Goal: Task Accomplishment & Management: Use online tool/utility

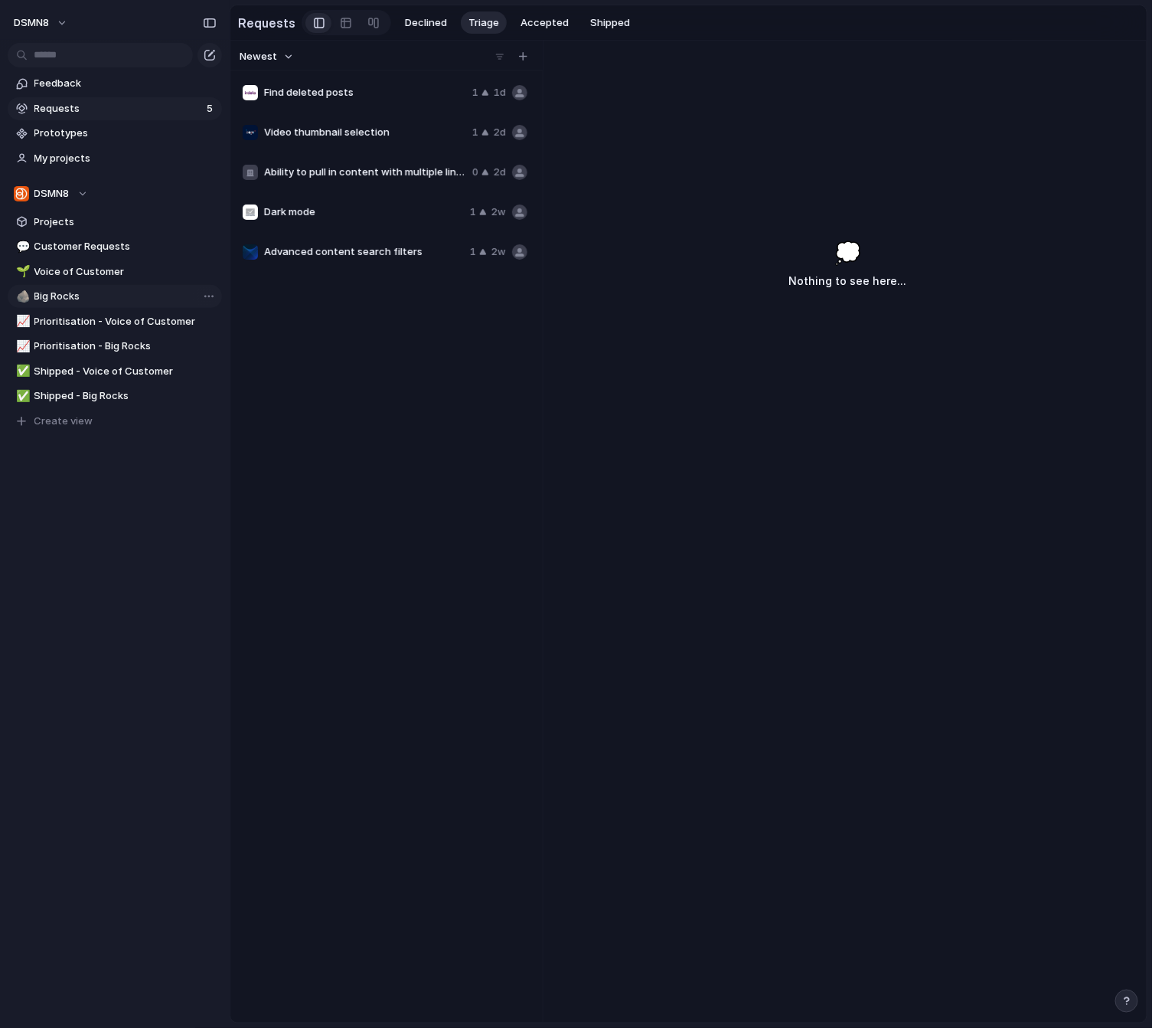
click at [80, 296] on span "Big Rocks" at bounding box center [125, 296] width 182 height 15
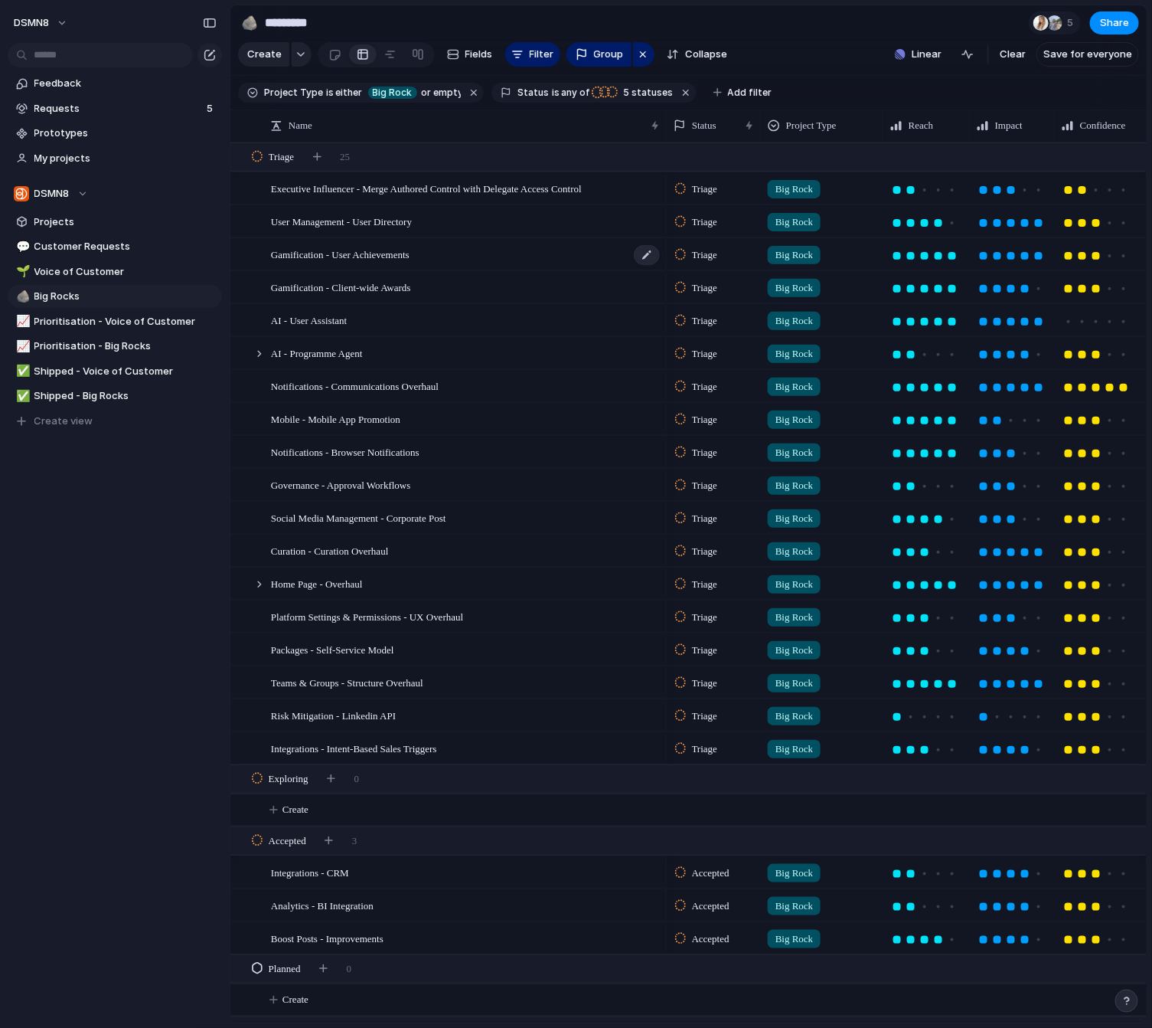
click at [468, 251] on div "Gamification - User Achievements" at bounding box center [466, 254] width 391 height 31
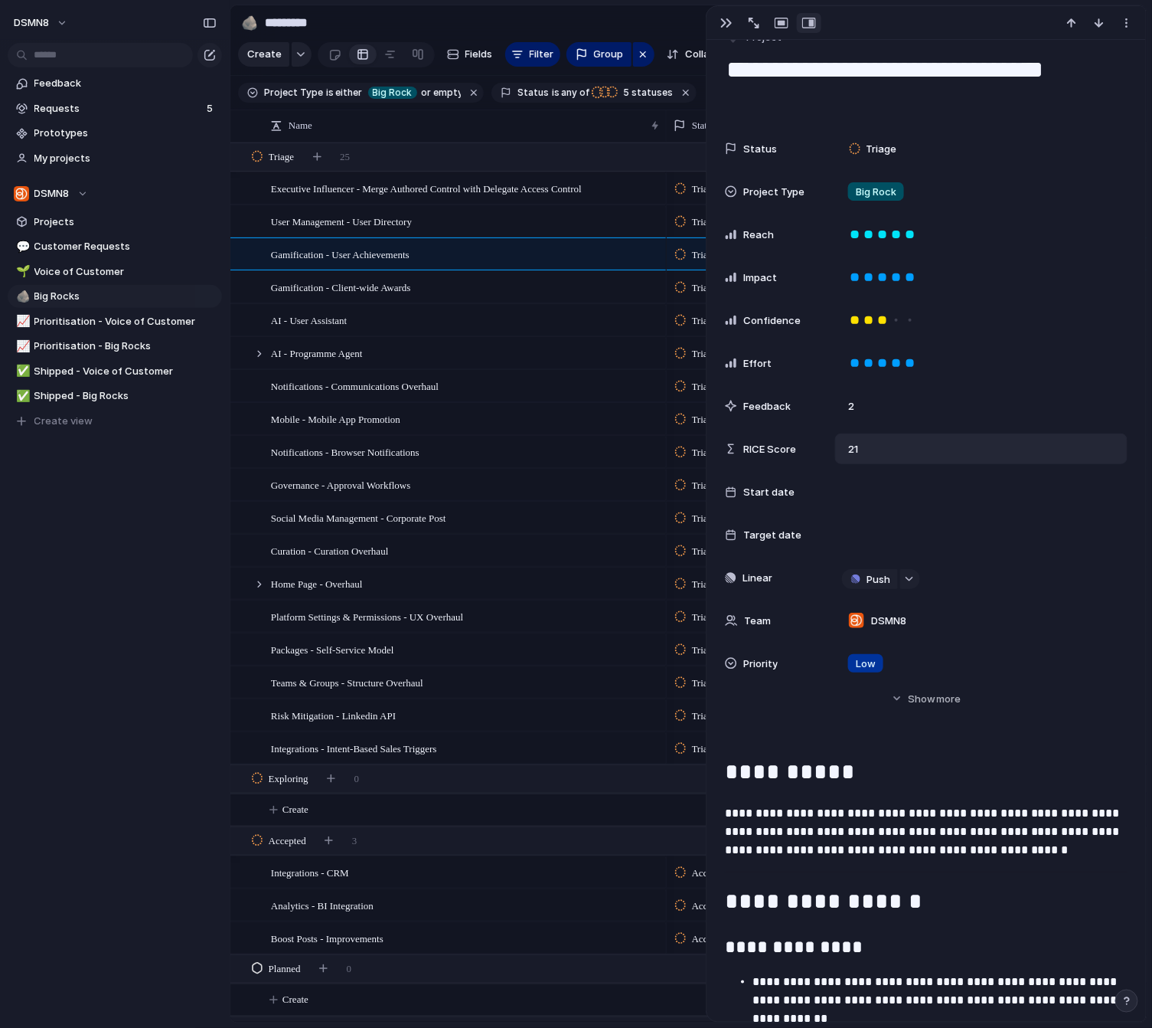
scroll to position [51, 0]
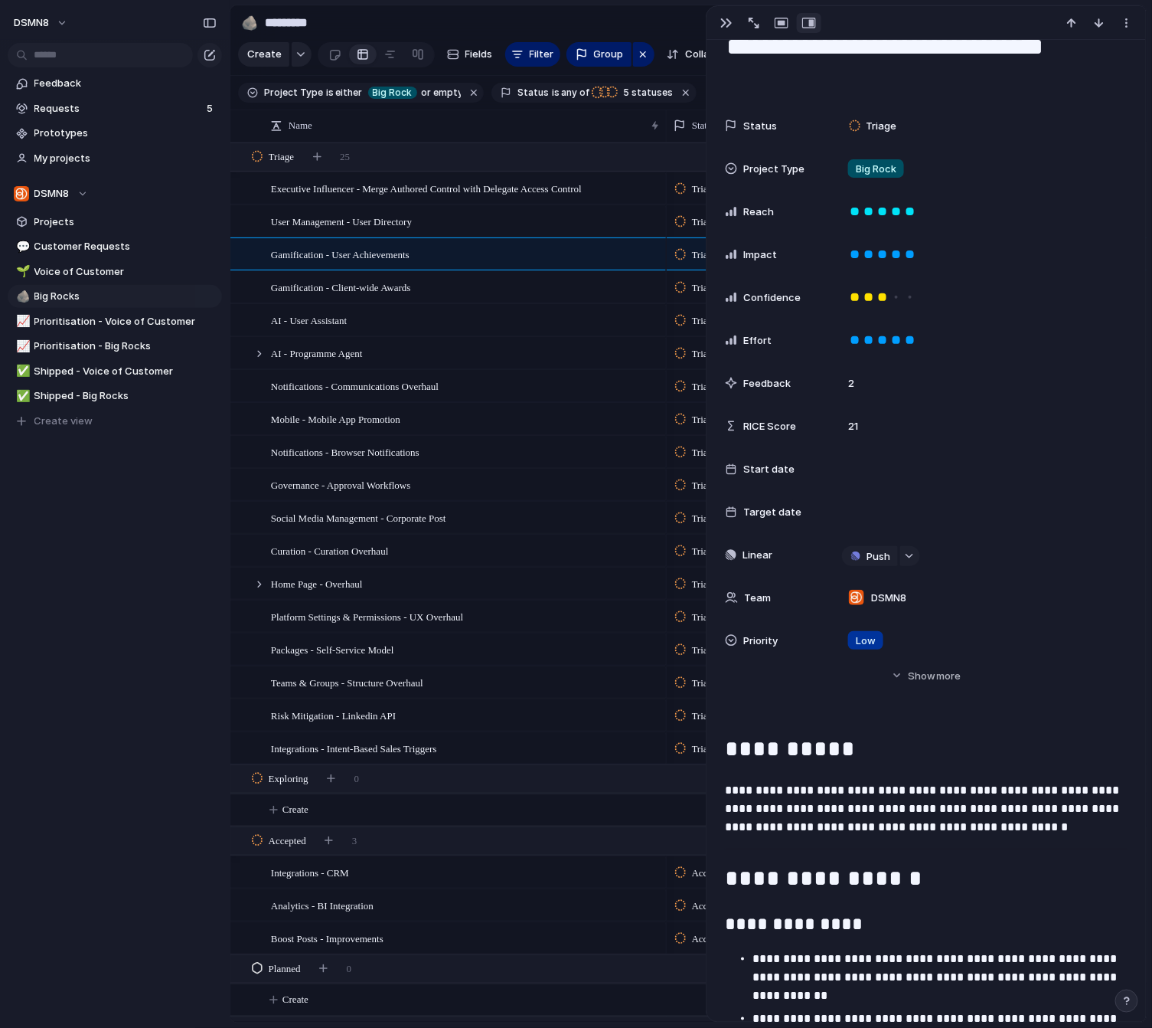
click at [215, 627] on div "DSMN8 Feedback Requests 5 Prototypes My projects DSMN8 Projects 💬 Customer Requ…" at bounding box center [115, 514] width 230 height 1028
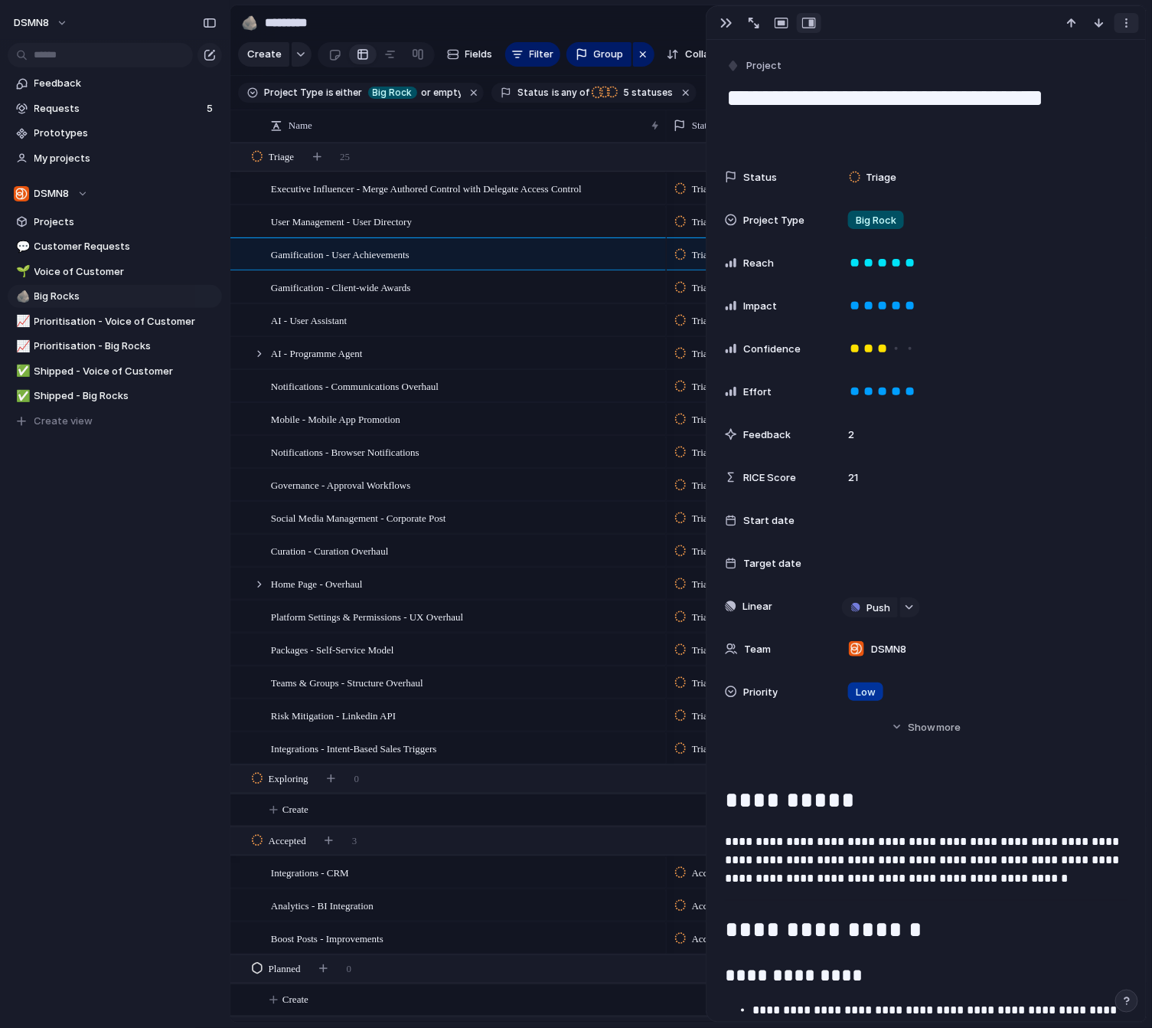
click at [1131, 20] on div "button" at bounding box center [1127, 23] width 12 height 12
click at [881, 28] on div "Mark as duplicate Delete" at bounding box center [576, 514] width 1152 height 1028
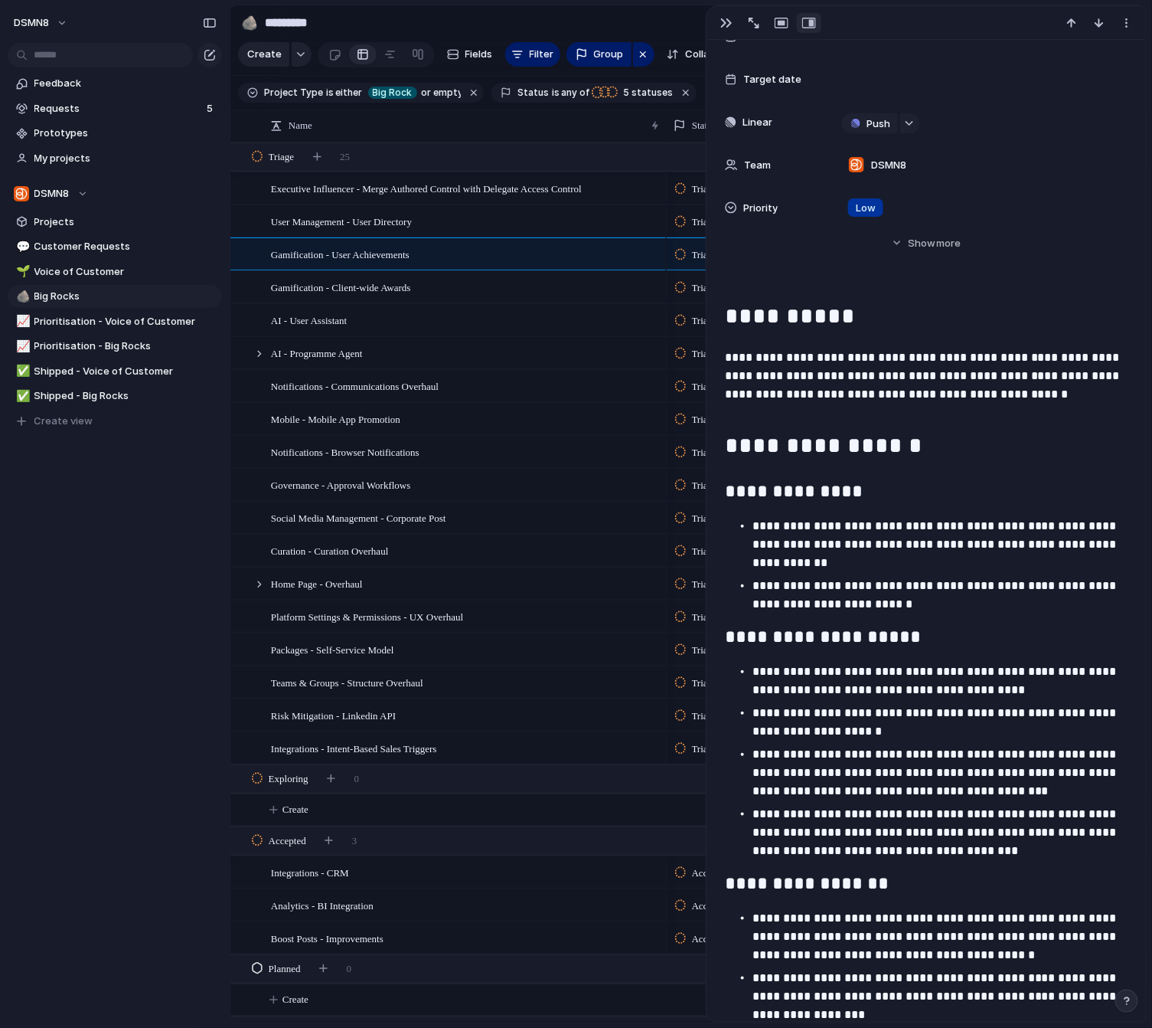
scroll to position [518, 0]
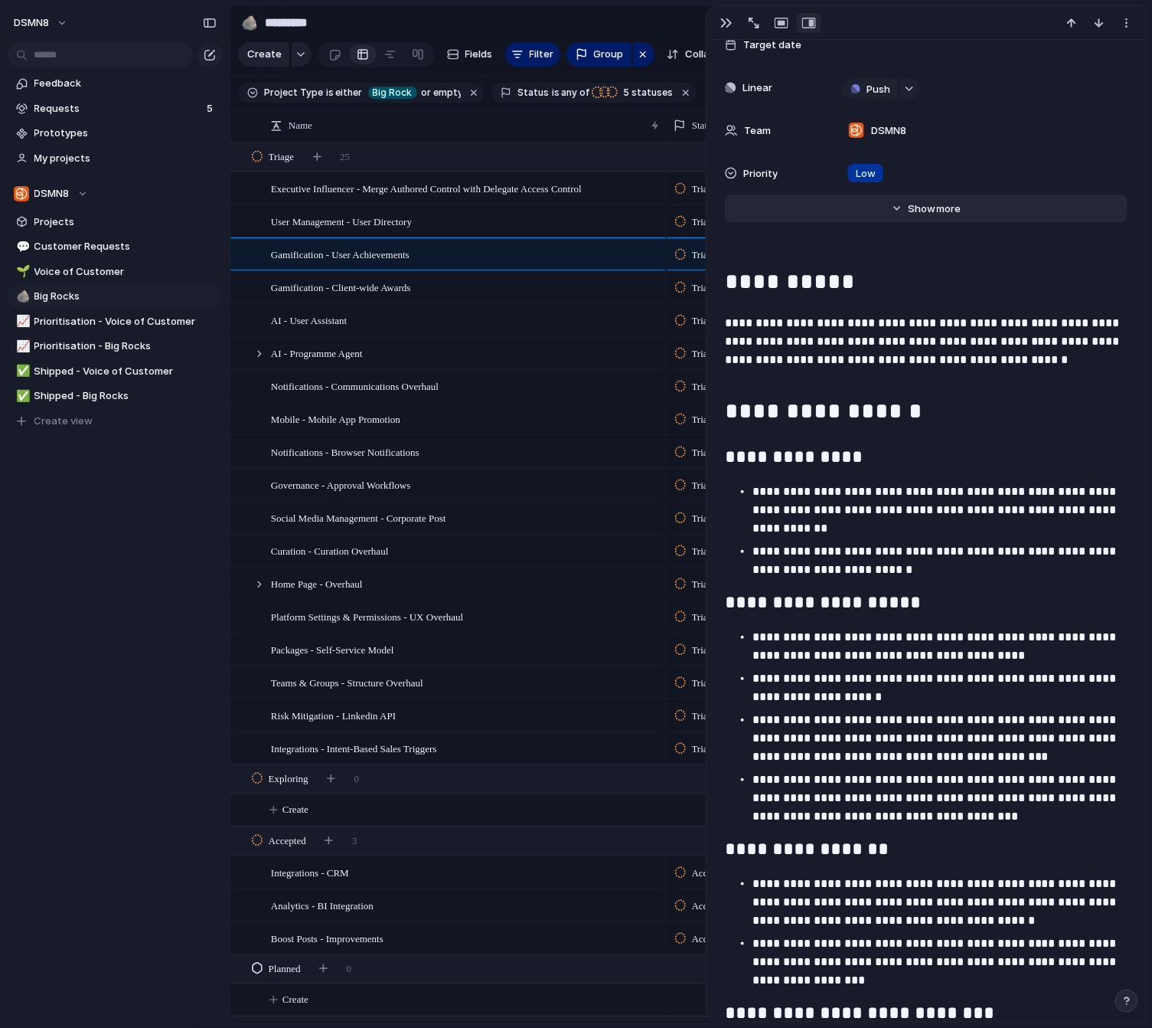
click at [901, 204] on button "Hide Show more" at bounding box center [926, 209] width 403 height 28
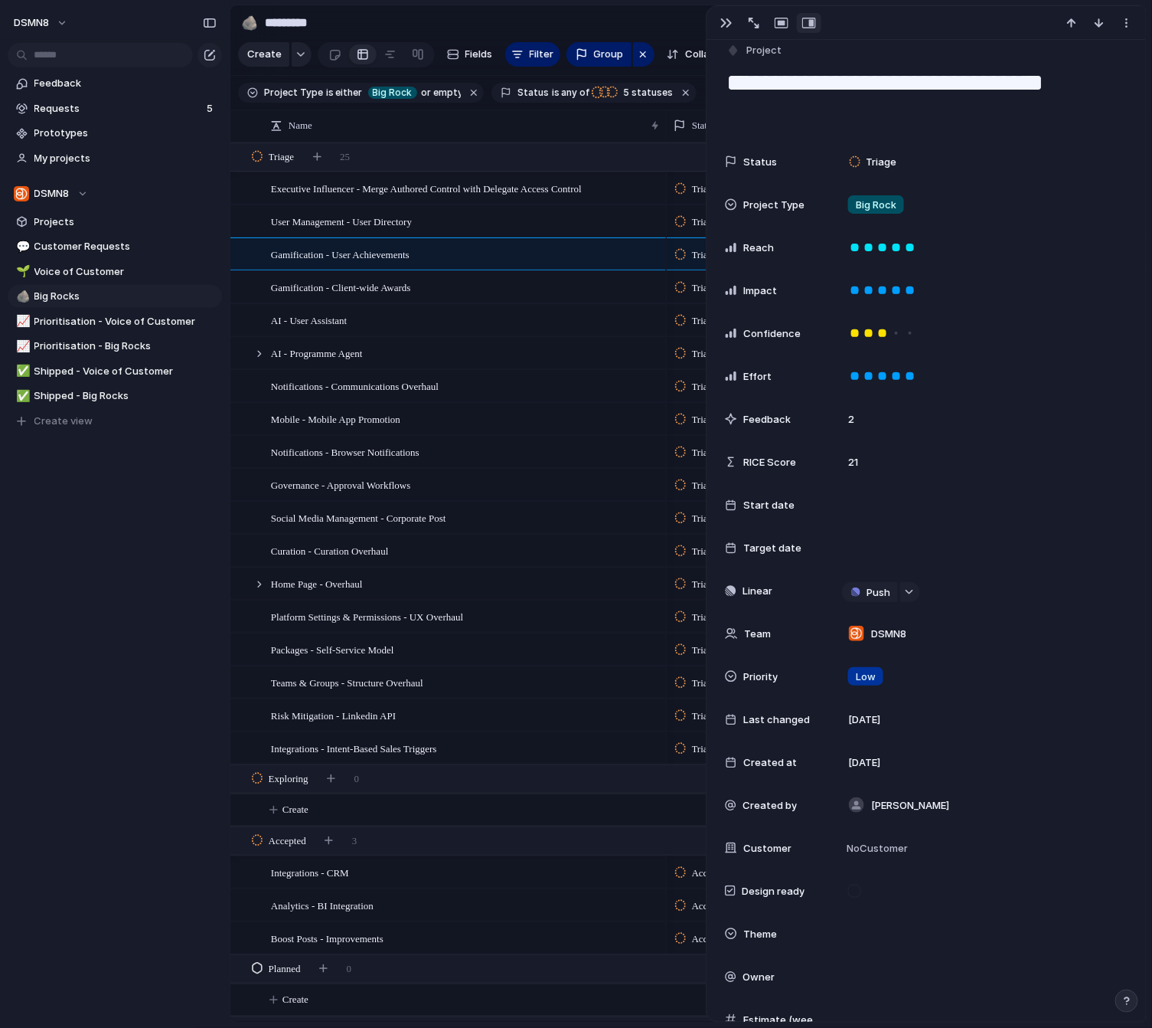
scroll to position [17, 0]
click at [871, 674] on span "Low" at bounding box center [866, 675] width 20 height 15
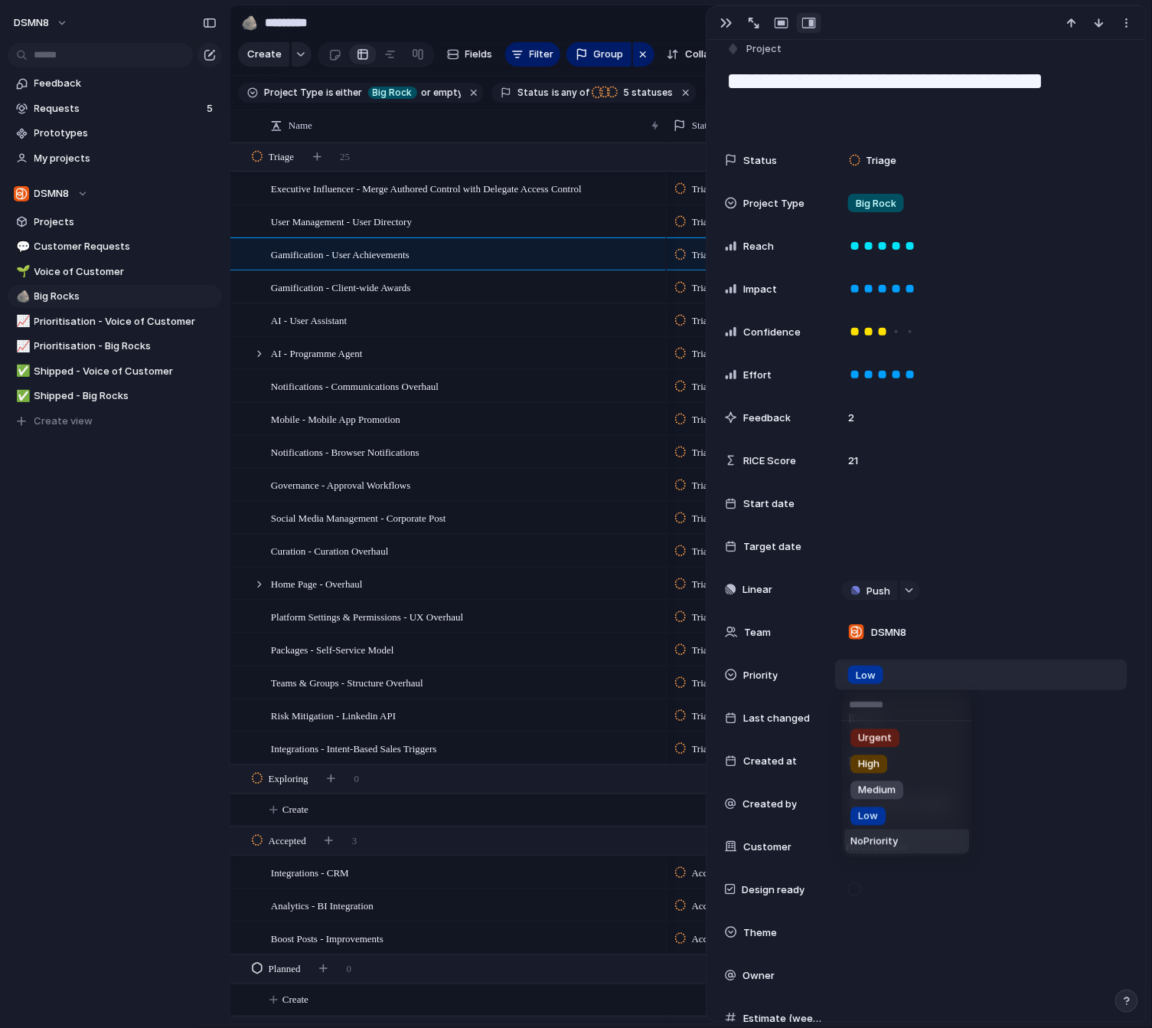
click at [878, 847] on span "No Priority" at bounding box center [874, 841] width 47 height 15
click at [106, 544] on div "Feedback Requests 5 Prototypes My projects DSMN8 Projects 💬 Customer Requests 🌱…" at bounding box center [115, 278] width 230 height 557
click at [725, 18] on div "button" at bounding box center [727, 23] width 12 height 12
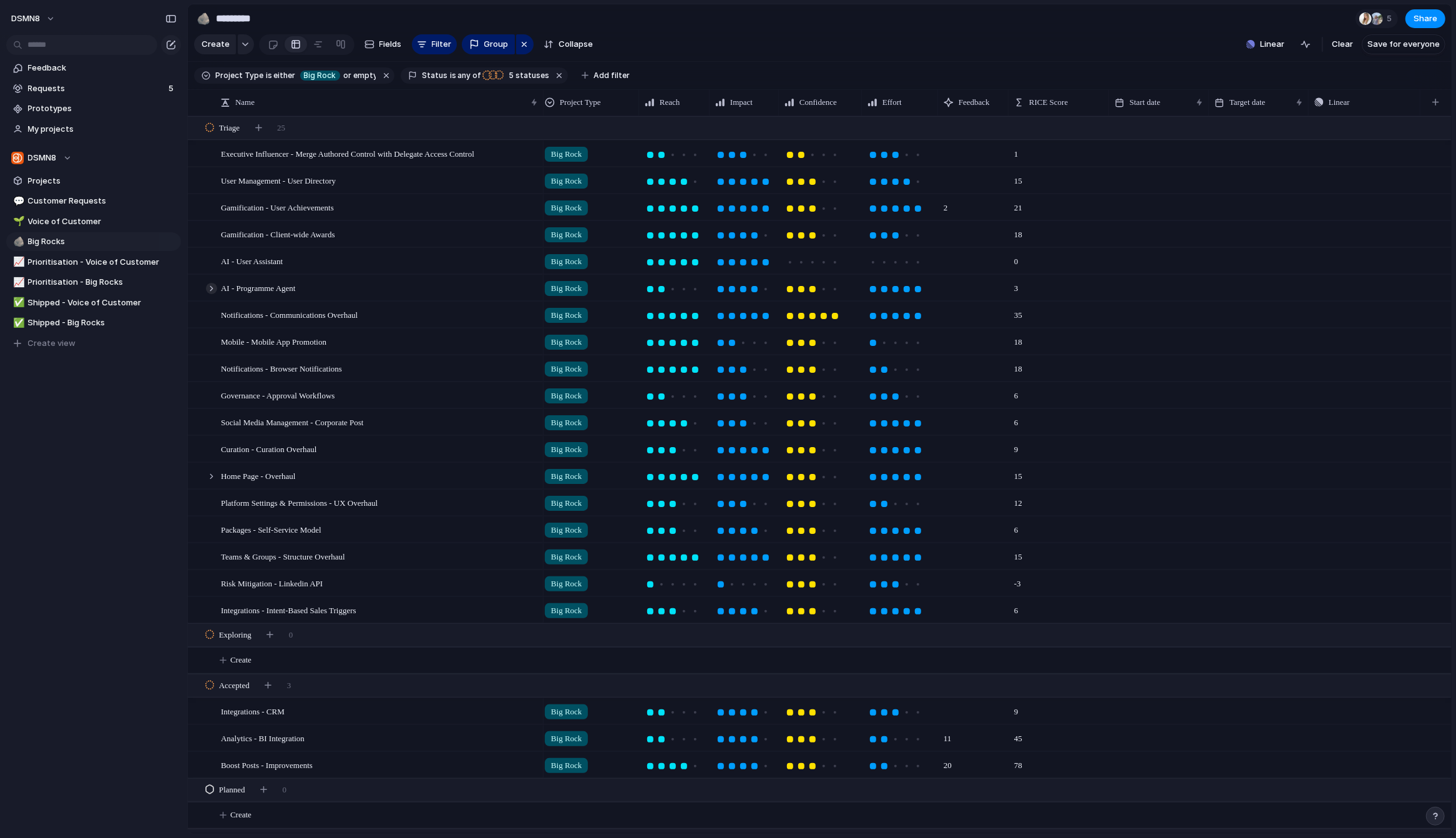
click at [210, 284] on div at bounding box center [212, 289] width 11 height 11
